Goal: Task Accomplishment & Management: Use online tool/utility

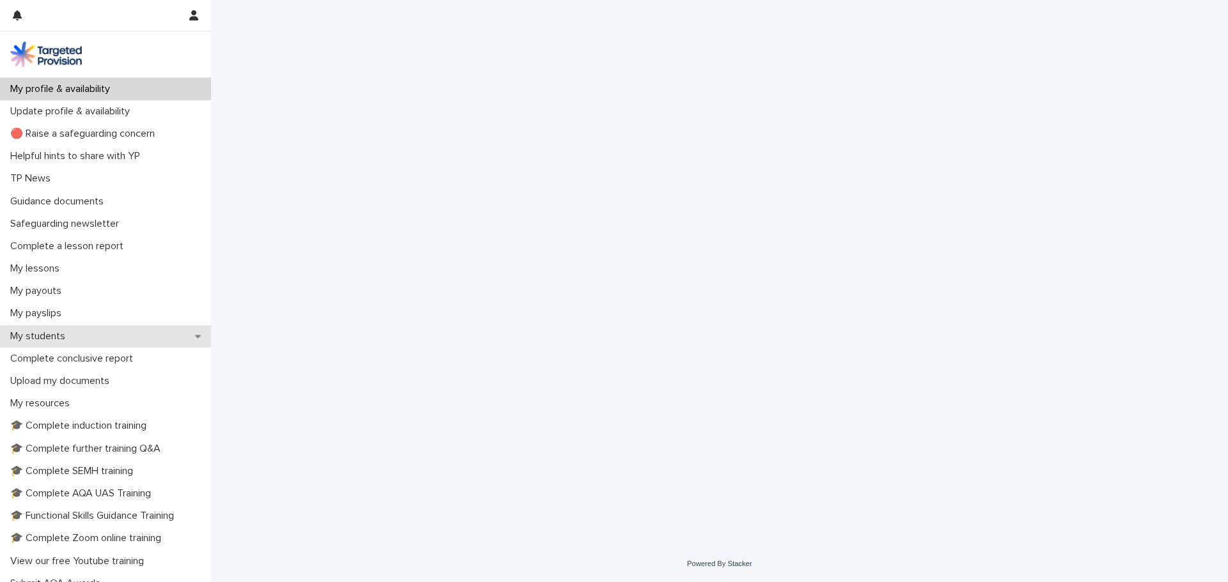
click at [70, 338] on p "My students" at bounding box center [40, 337] width 70 height 12
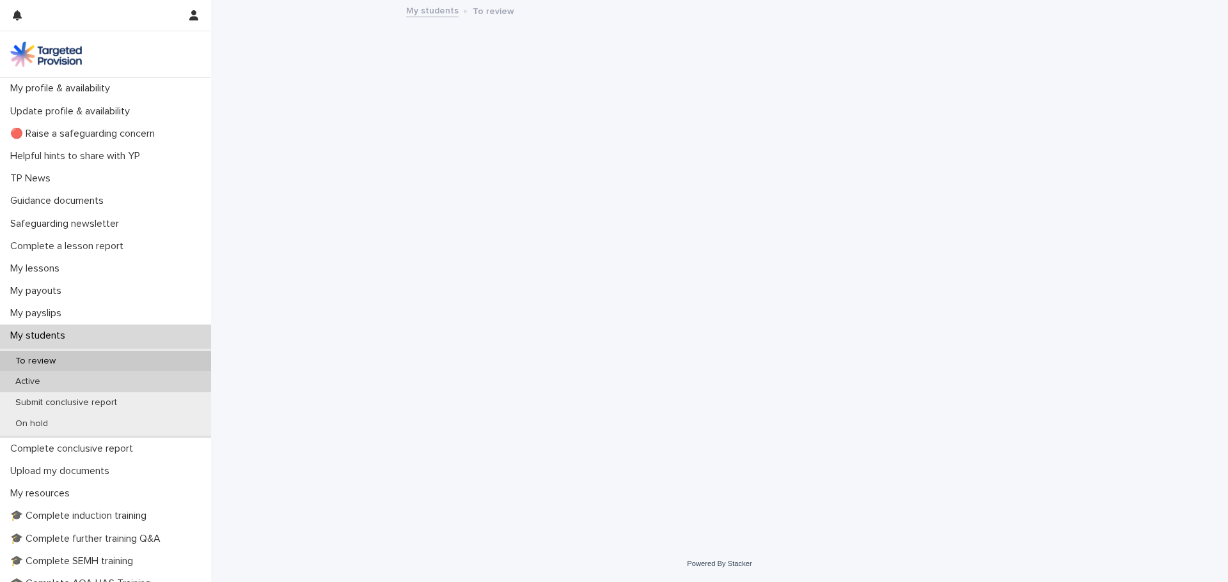
click at [73, 382] on div "Active" at bounding box center [105, 381] width 211 height 21
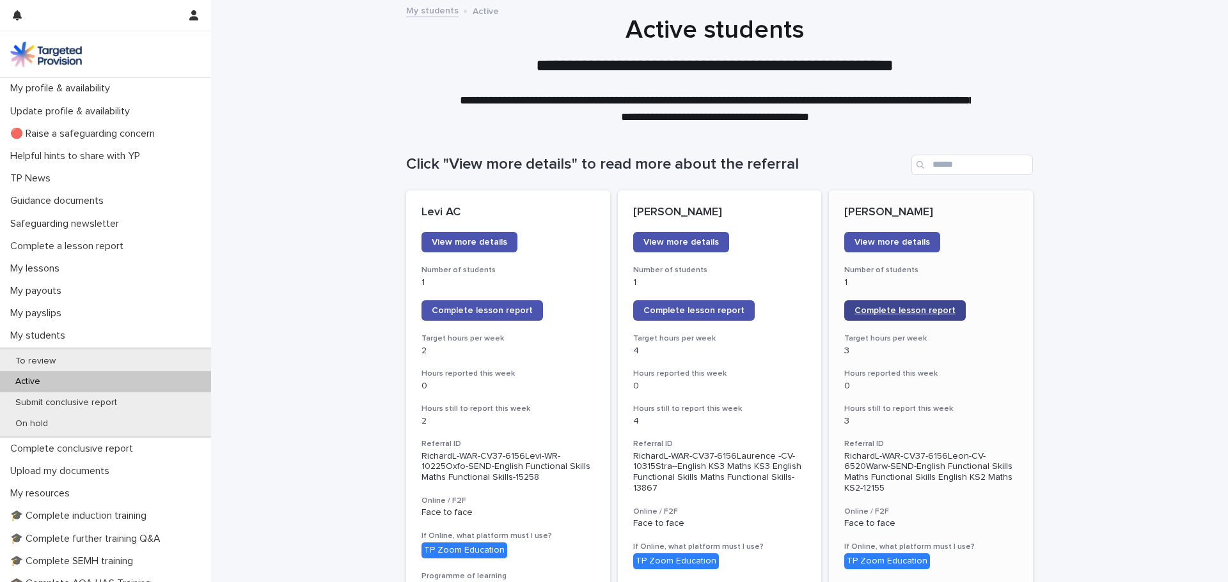
click at [864, 315] on span "Complete lesson report" at bounding box center [904, 310] width 101 height 9
click at [40, 258] on div "My lessons" at bounding box center [105, 269] width 211 height 22
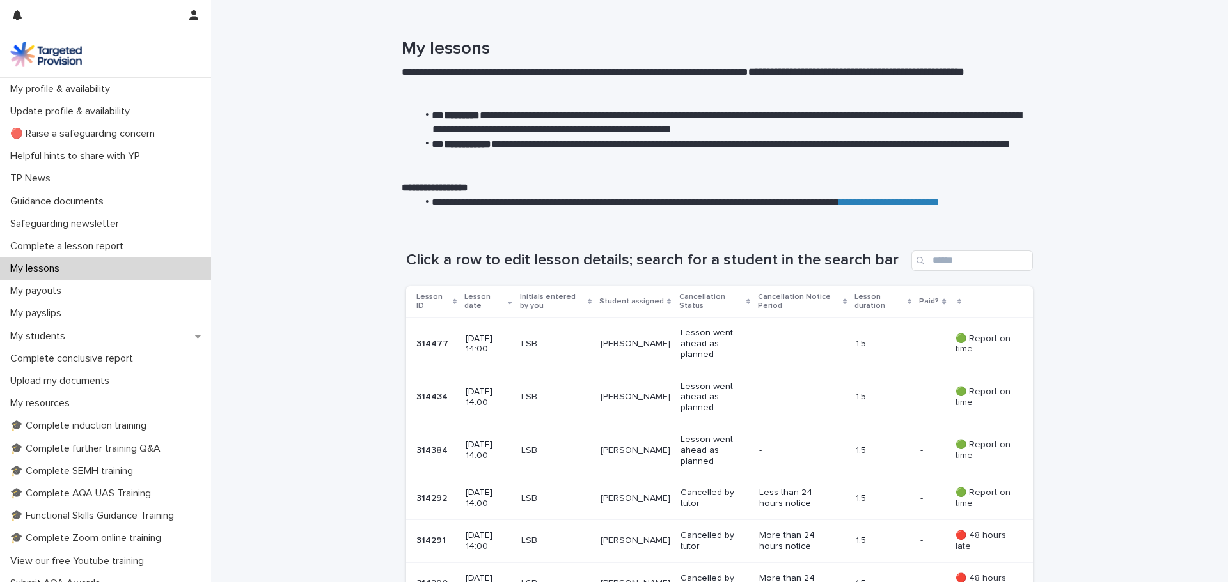
click at [510, 347] on p "[DATE] 14:00" at bounding box center [487, 345] width 45 height 22
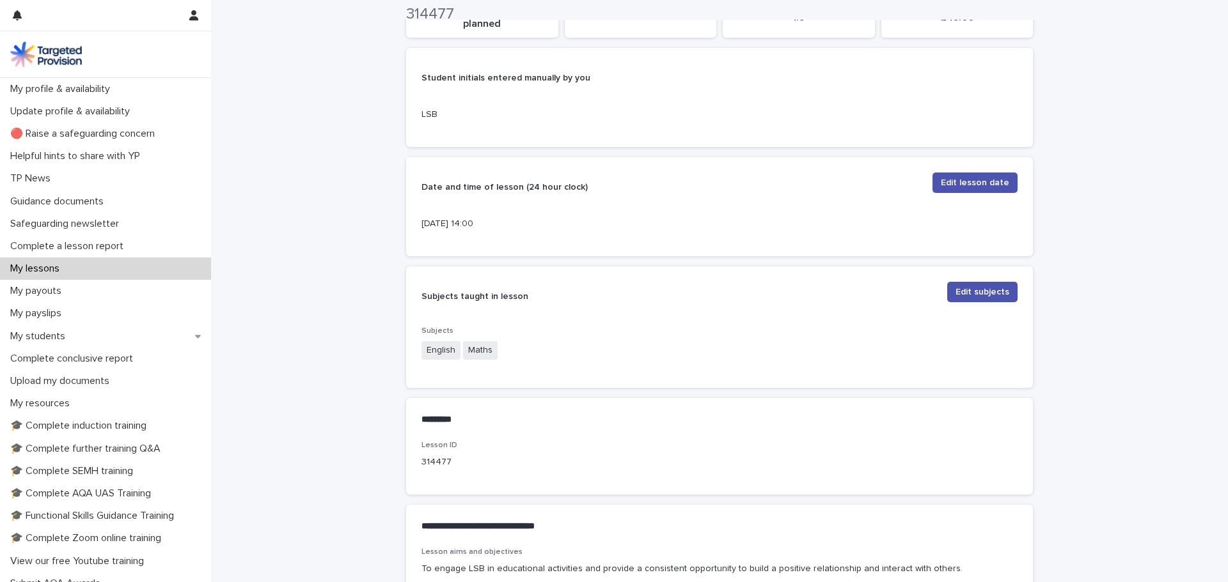
scroll to position [320, 0]
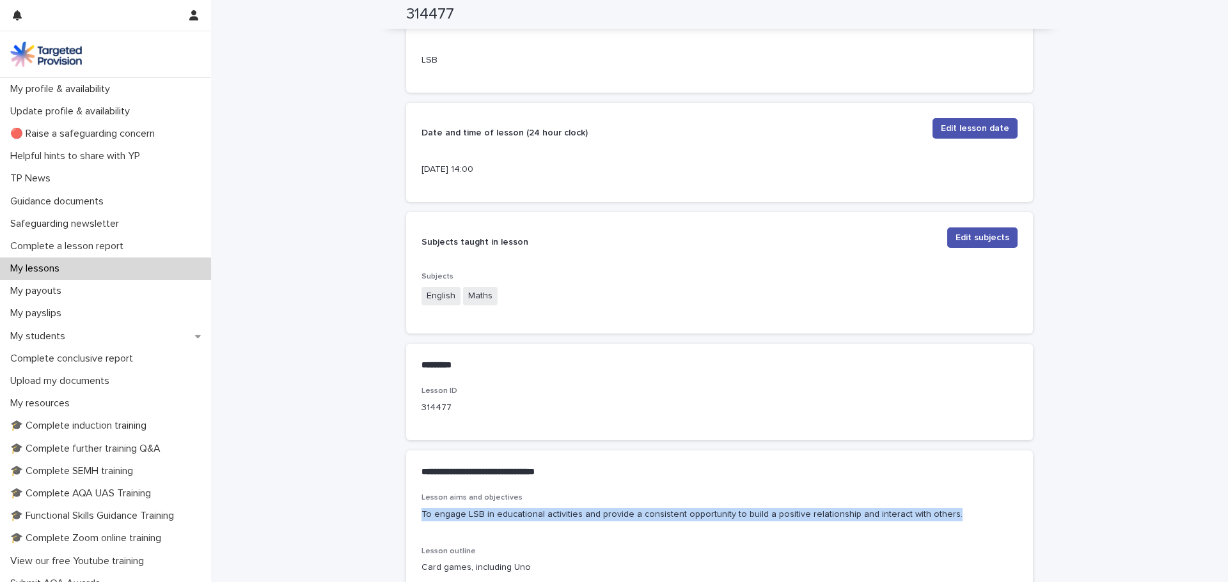
drag, startPoint x: 418, startPoint y: 516, endPoint x: 936, endPoint y: 529, distance: 518.0
click at [936, 529] on div "Lesson aims and objectives To engage LSB in educational activities and provide …" at bounding box center [719, 513] width 596 height 38
copy p "To engage LSB in educational activities and provide a consistent opportunity to…"
